Goal: Task Accomplishment & Management: Manage account settings

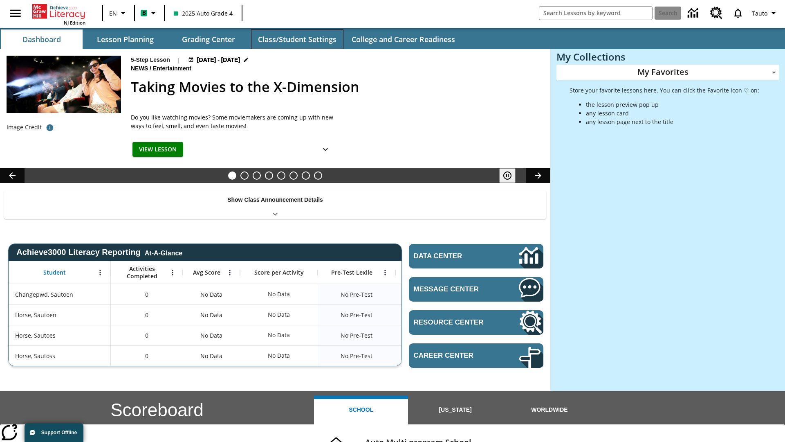
click at [297, 39] on button "Class/Student Settings" at bounding box center [297, 39] width 92 height 20
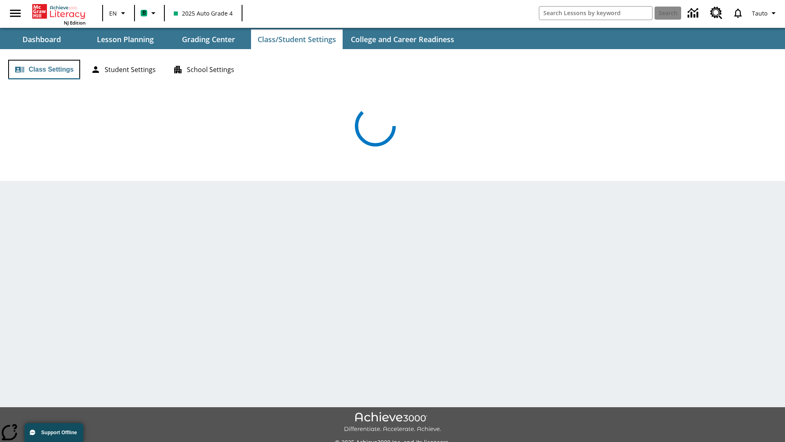
click at [44, 70] on button "Class Settings" at bounding box center [44, 70] width 72 height 20
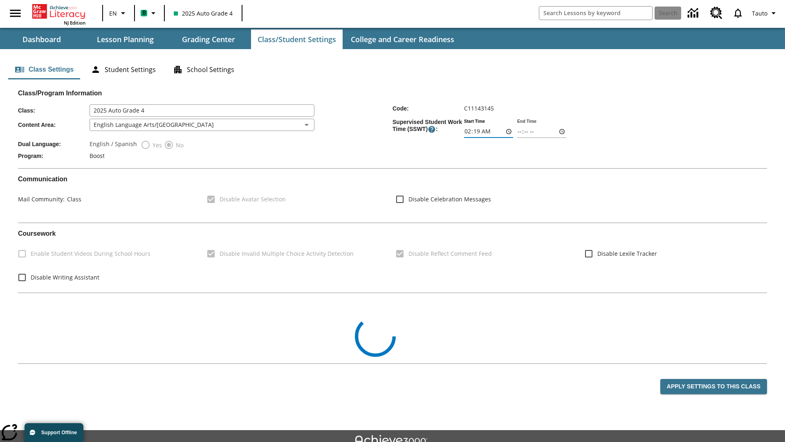
type input "03:19"
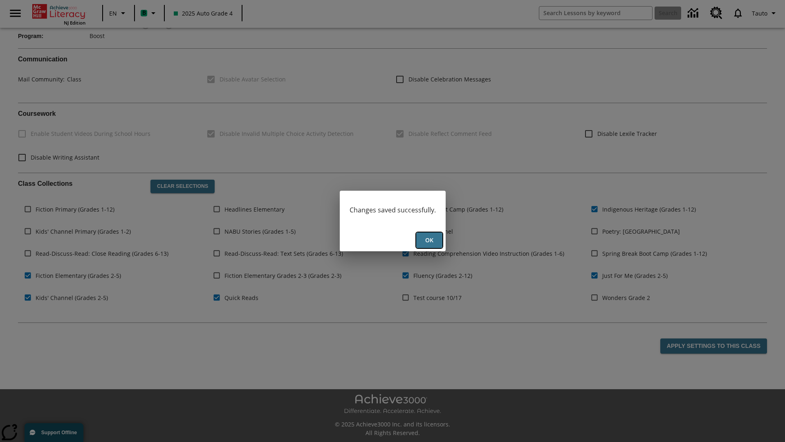
click at [429, 240] on button "Ok" at bounding box center [429, 240] width 26 height 16
